Goal: Information Seeking & Learning: Learn about a topic

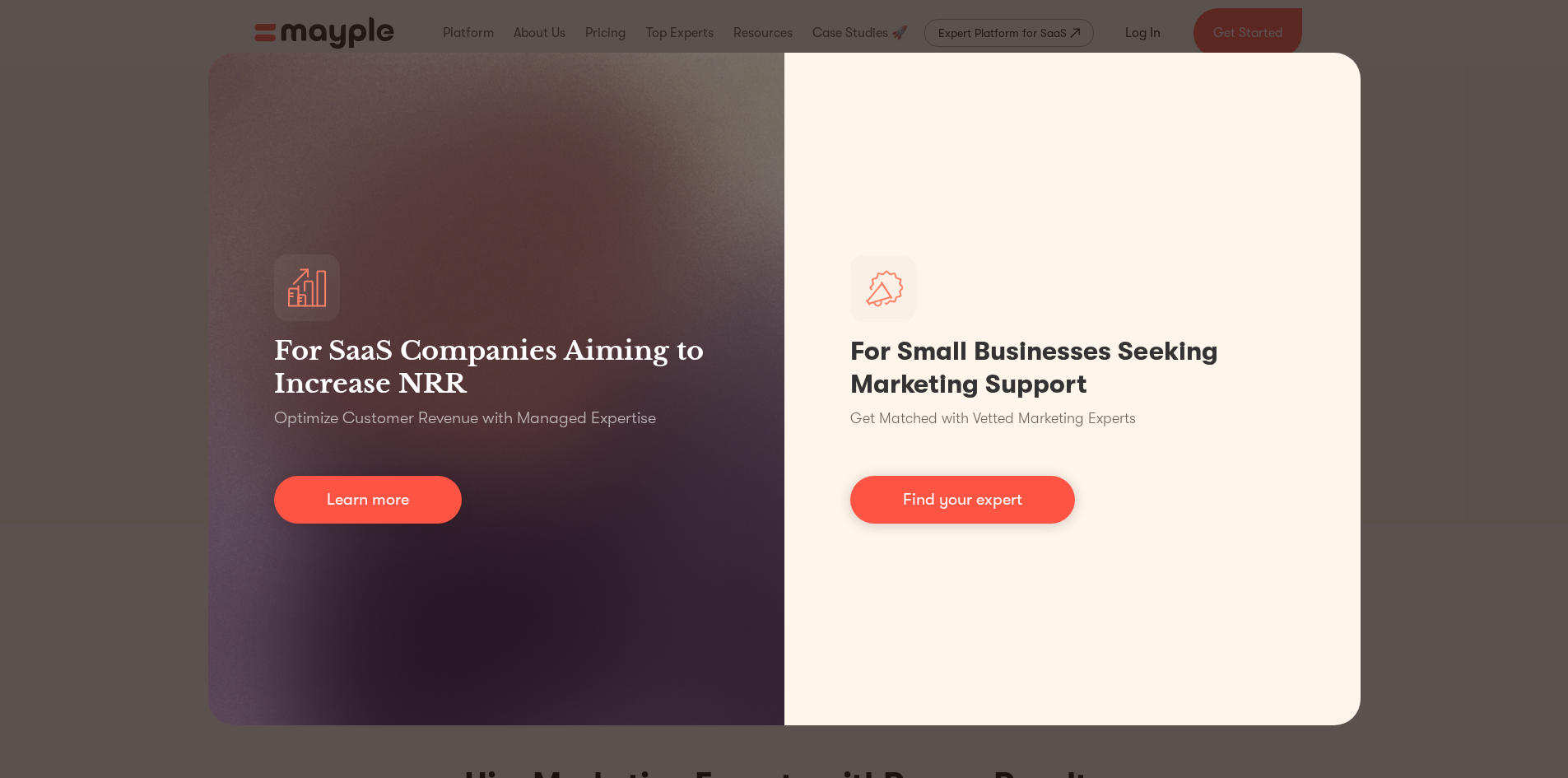
click at [100, 145] on div "For SaaS Companies Aiming to Increase NRR Optimize Customer Revenue with Manage…" at bounding box center [784, 389] width 1568 height 778
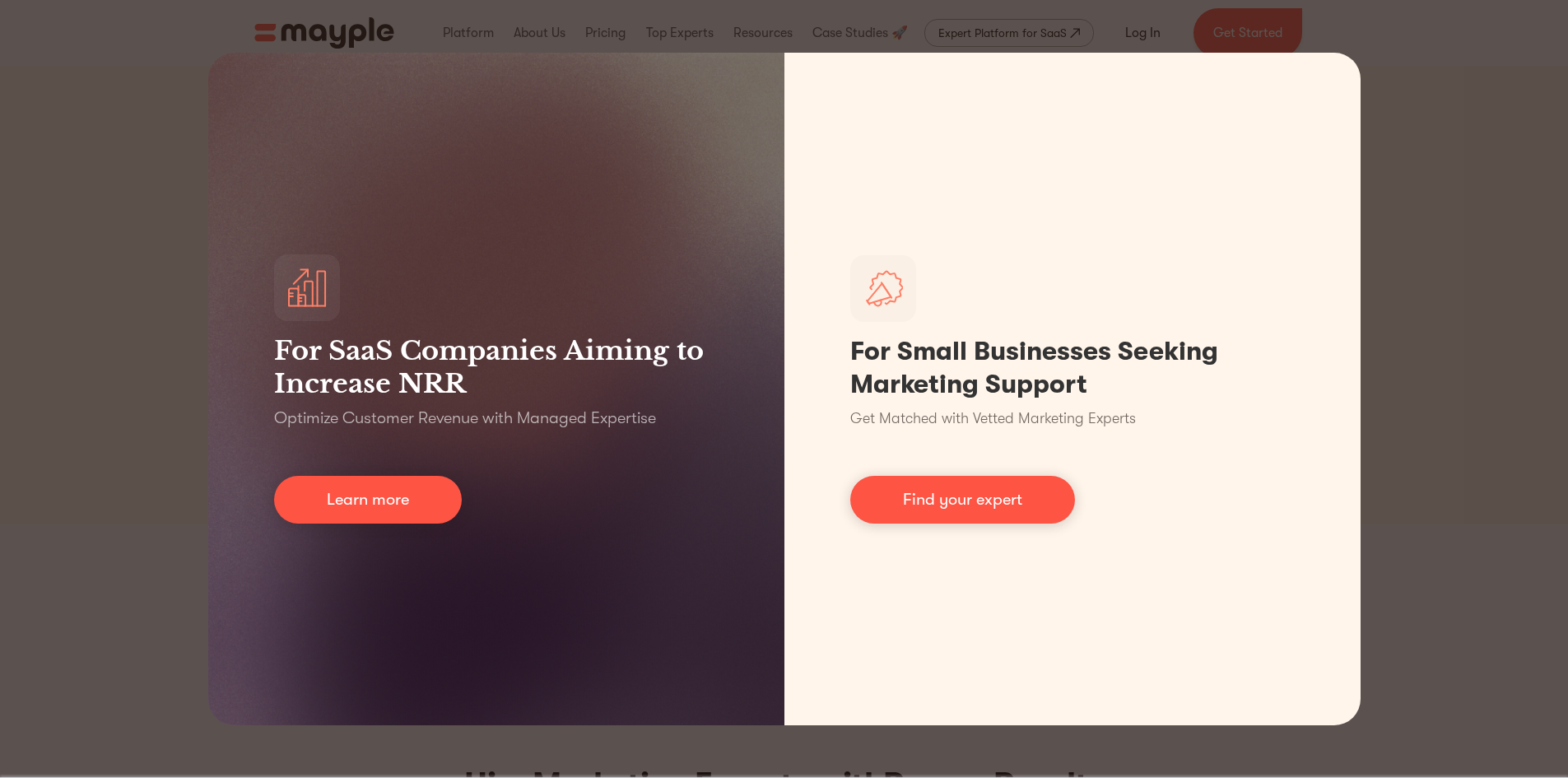
click at [1519, 86] on div "For SaaS Companies Aiming to Increase NRR Optimize Customer Revenue with Manage…" at bounding box center [784, 389] width 1568 height 778
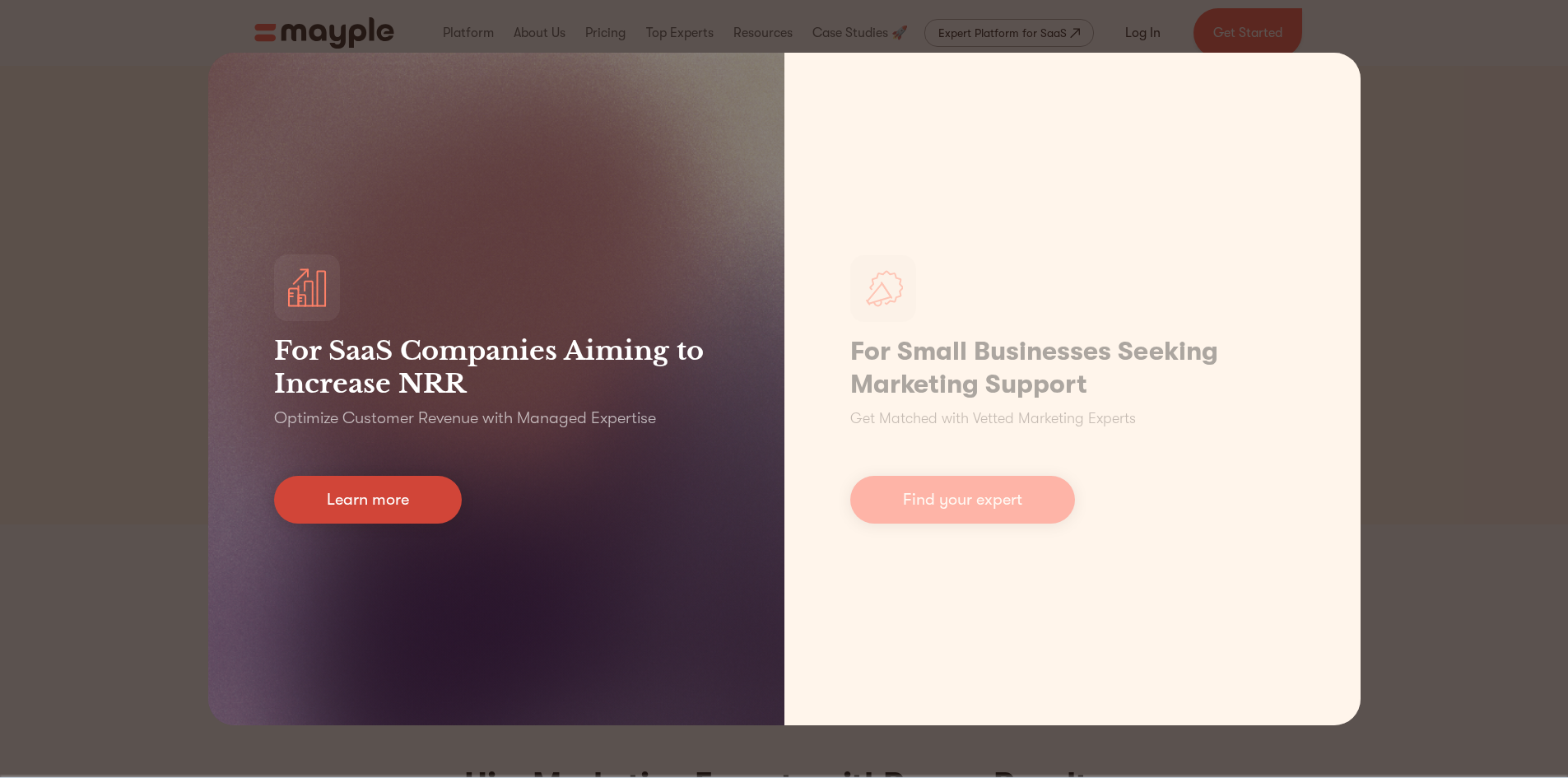
click at [370, 497] on link "Learn more" at bounding box center [368, 499] width 187 height 48
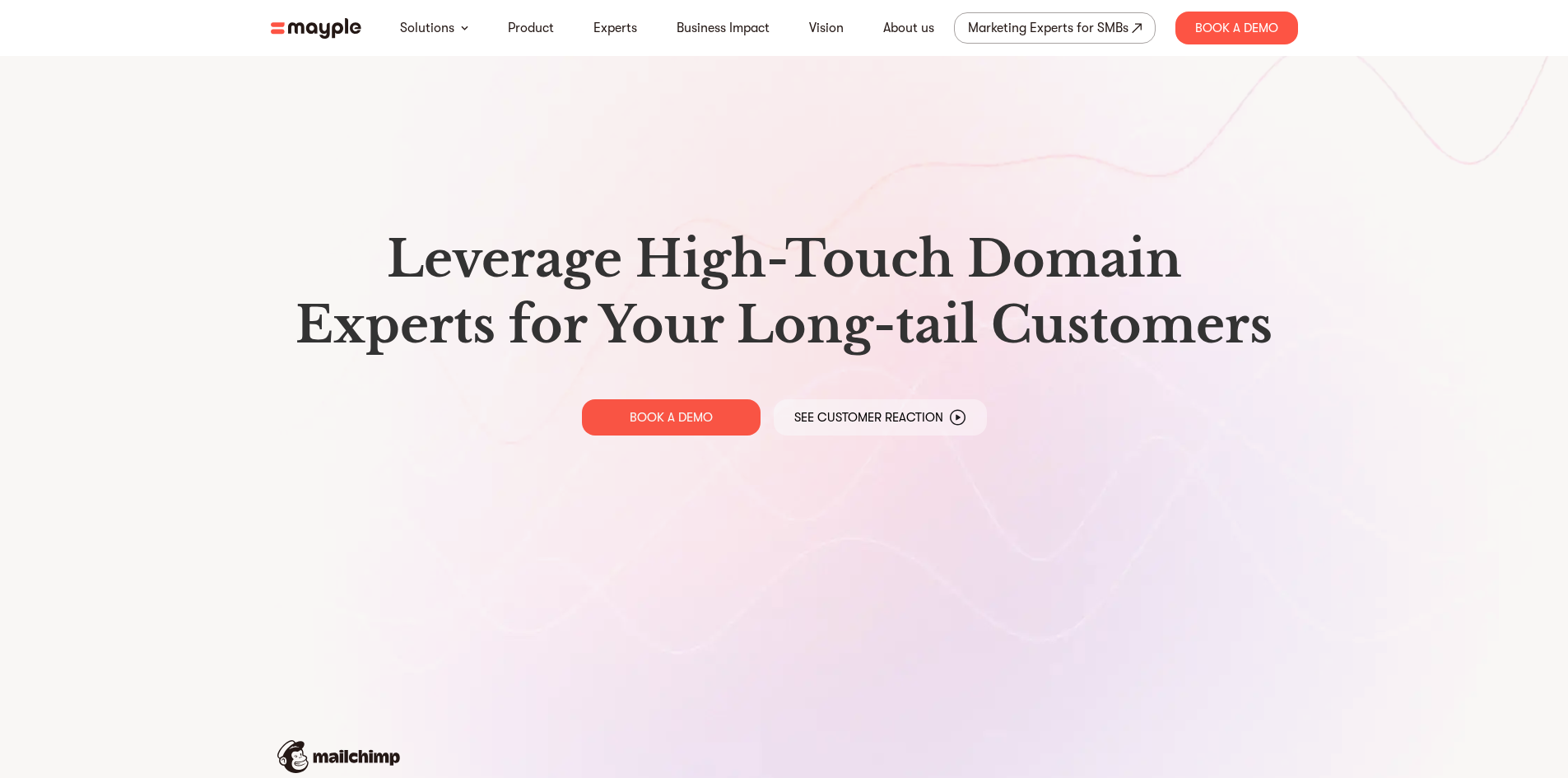
click at [308, 31] on img at bounding box center [316, 29] width 91 height 21
click at [526, 24] on link "Product" at bounding box center [531, 28] width 46 height 20
